Goal: Find specific page/section: Find specific page/section

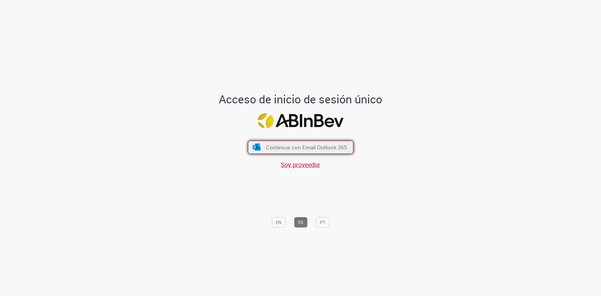
click at [311, 146] on span "Continuar con Email Outlook 365" at bounding box center [306, 147] width 81 height 7
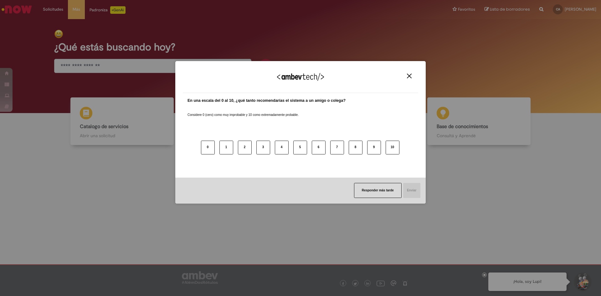
click at [324, 177] on div "Responder más tarde Enviar" at bounding box center [300, 190] width 250 height 26
click at [413, 72] on div "¡Agradecemos sus comentarios!" at bounding box center [300, 81] width 235 height 24
click at [407, 76] on img "Close" at bounding box center [409, 76] width 5 height 5
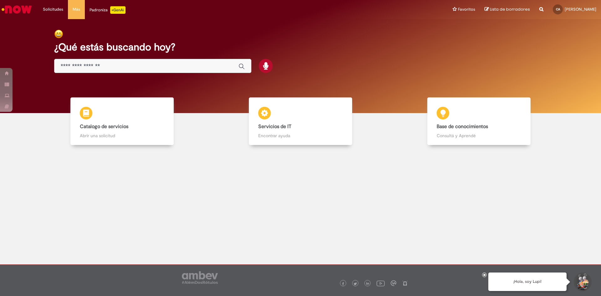
click at [368, 156] on div at bounding box center [300, 200] width 591 height 100
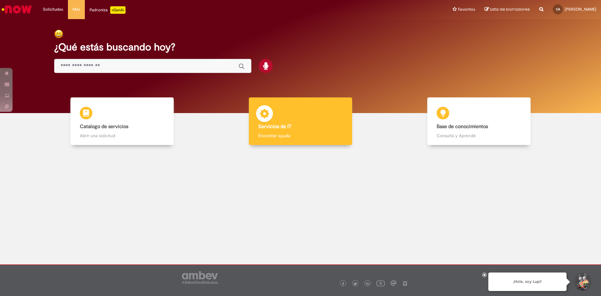
click at [286, 117] on div "Servicios de IT Servicios de IT Encontrar ayuda" at bounding box center [301, 121] width 104 height 48
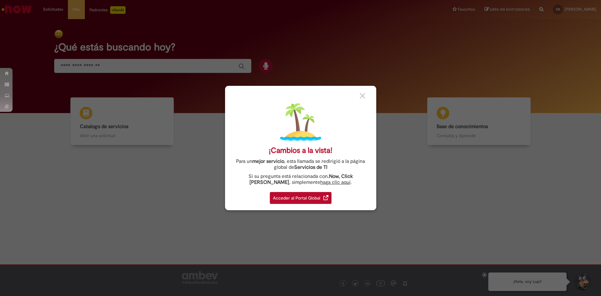
click at [298, 207] on div "¡Cambios a la vista! Para un mejor servicio , esta llamada se redirigió a la pá…" at bounding box center [300, 148] width 151 height 124
click at [301, 202] on div "Acceder al Portal Global" at bounding box center [301, 198] width 62 height 12
